Goal: Find specific page/section: Find specific page/section

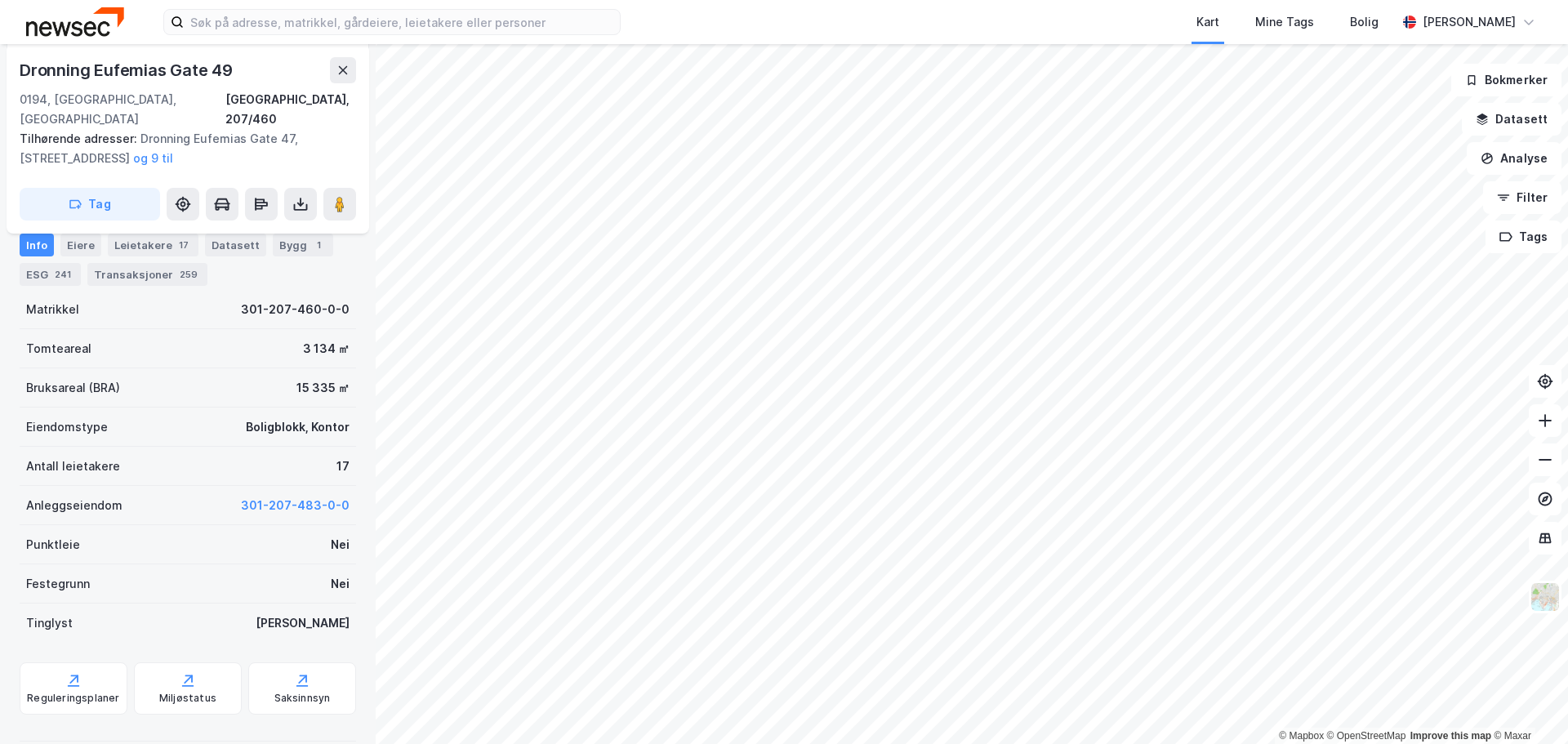
scroll to position [116, 0]
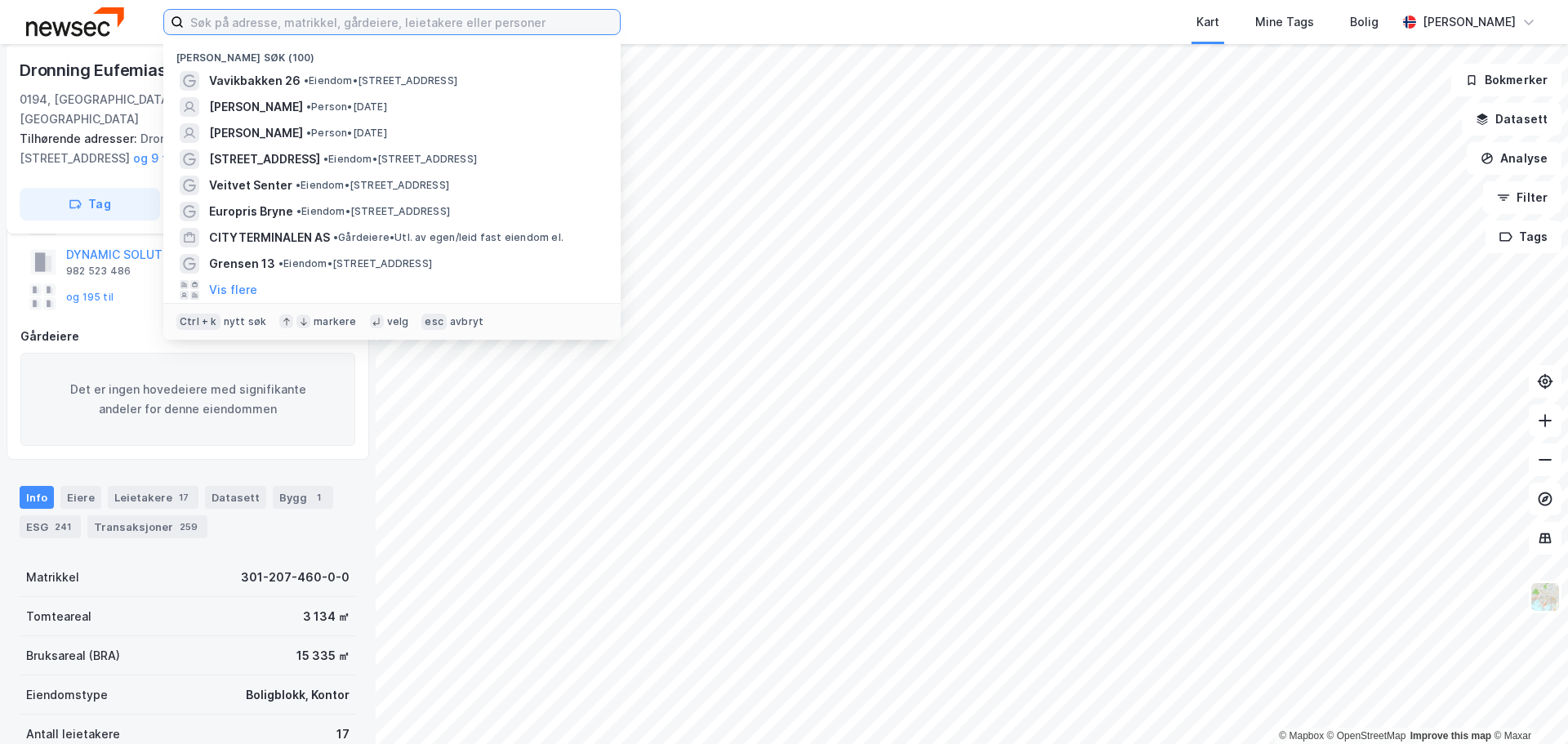
click at [299, 21] on input at bounding box center [402, 22] width 436 height 24
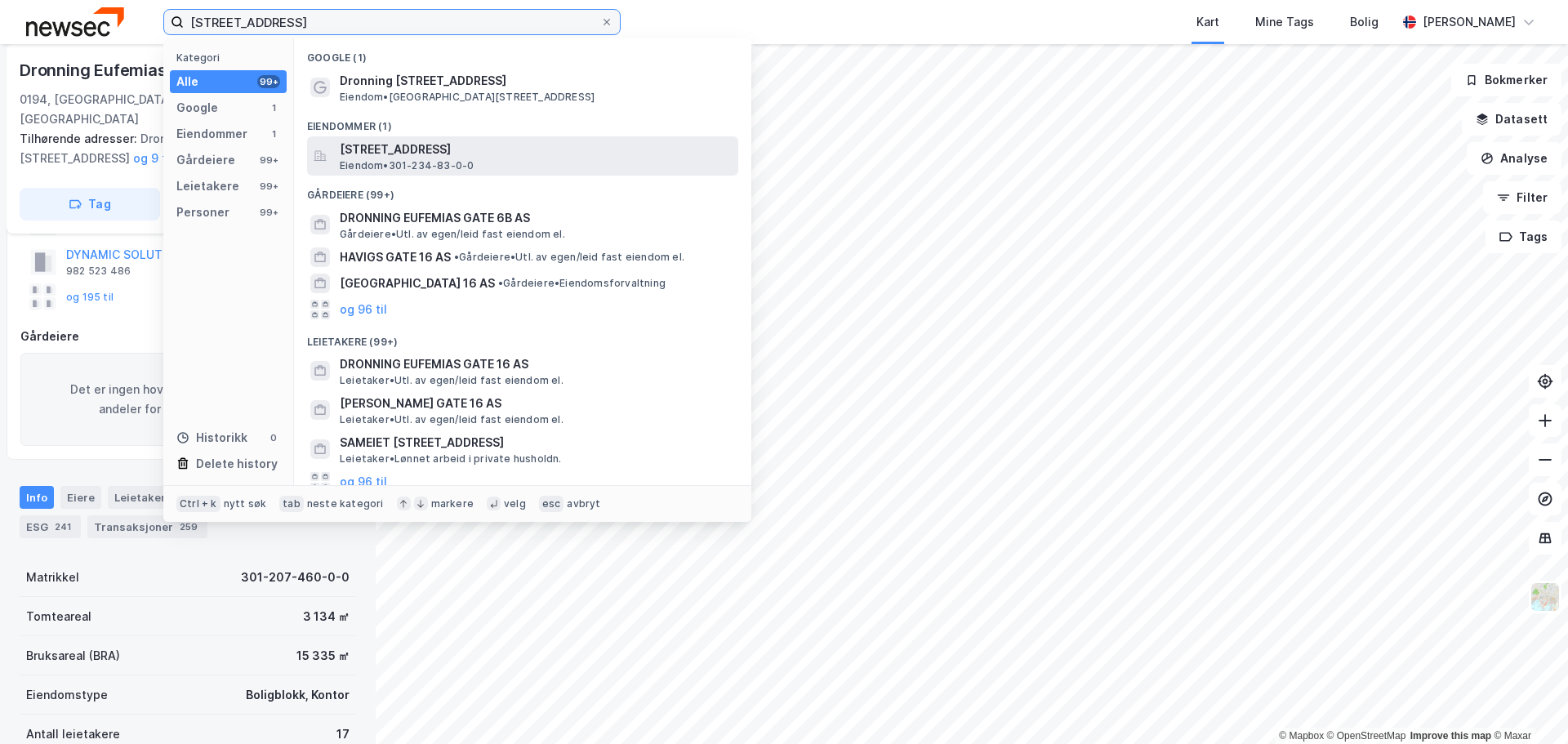
type input "[STREET_ADDRESS]"
click at [462, 157] on span "[STREET_ADDRESS]" at bounding box center [535, 149] width 392 height 19
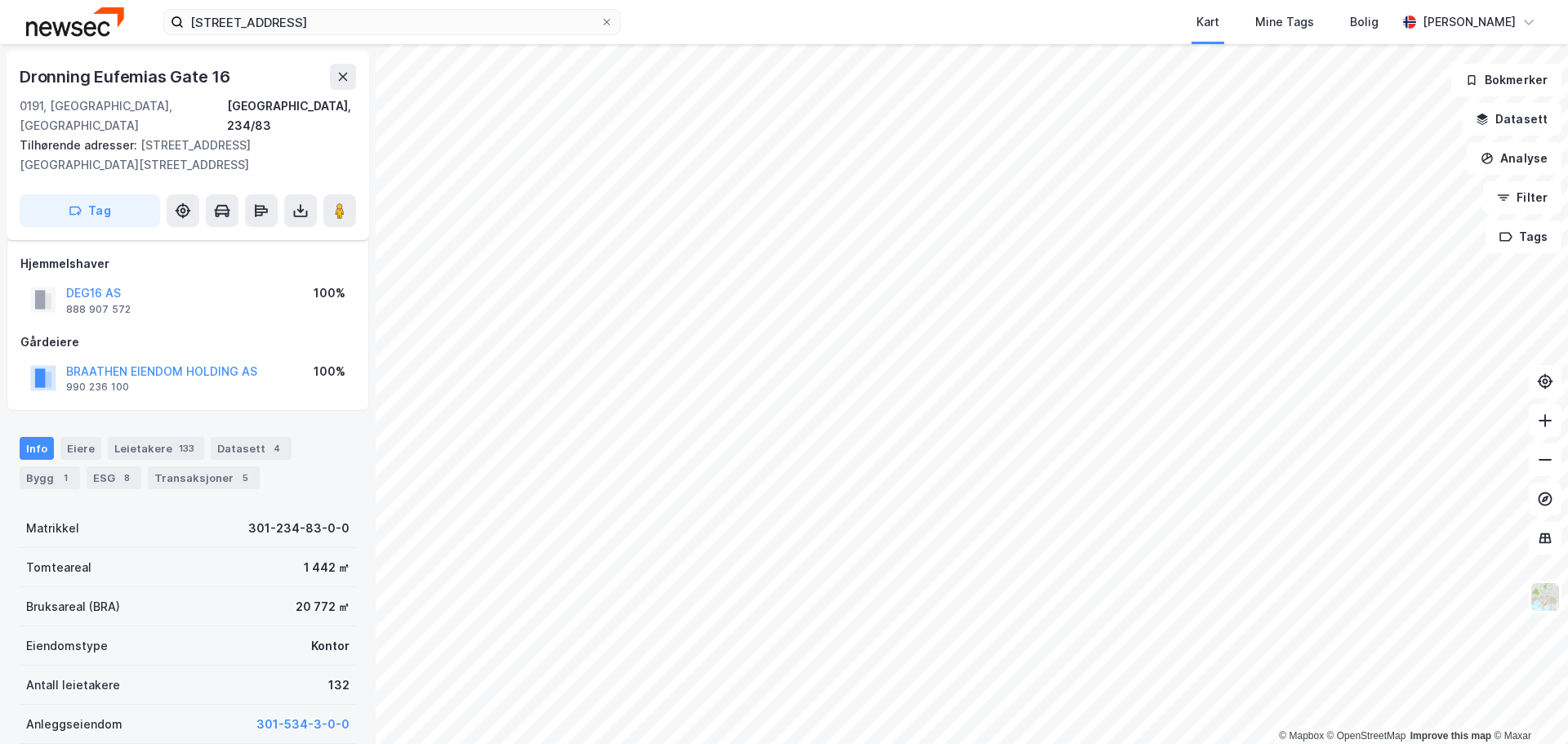
scroll to position [116, 0]
